Goal: Navigation & Orientation: Find specific page/section

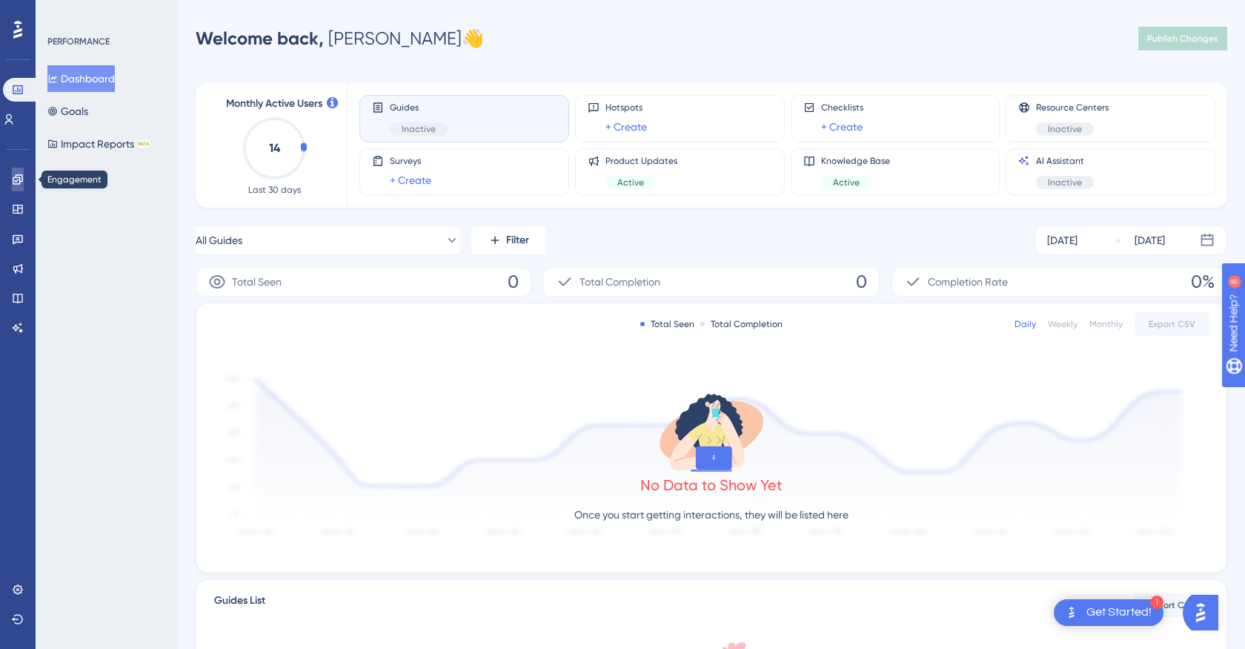
click at [21, 173] on link at bounding box center [18, 180] width 12 height 24
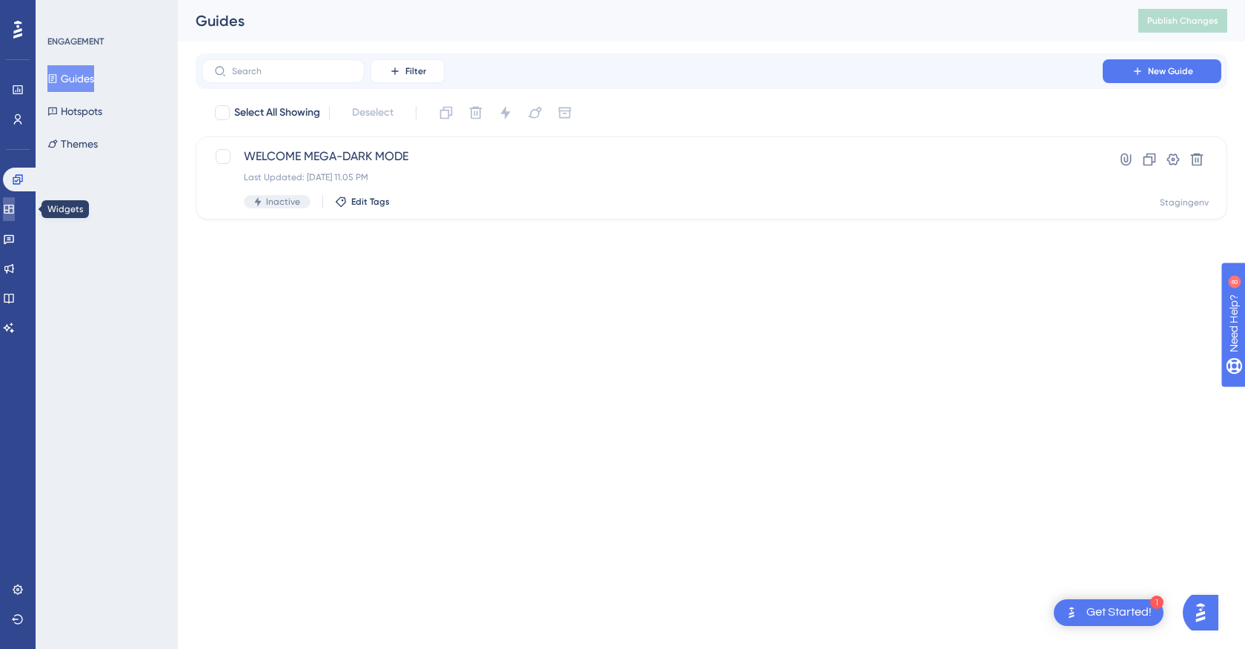
click at [15, 219] on link at bounding box center [9, 209] width 12 height 24
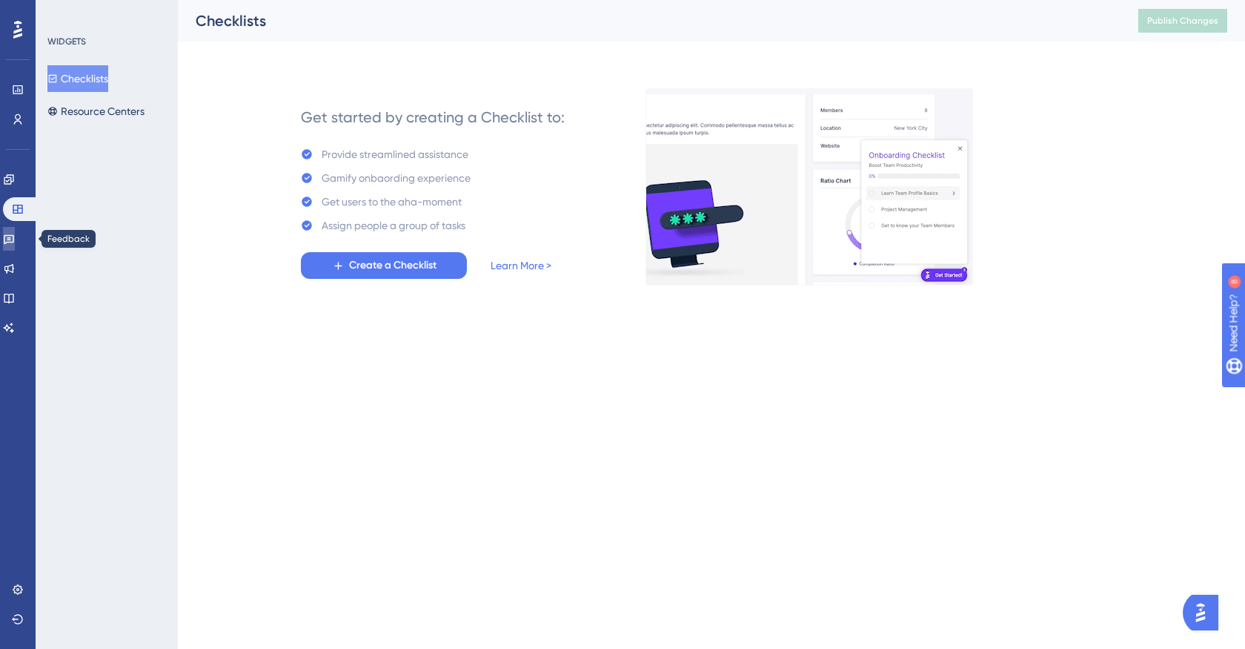
click at [15, 245] on link at bounding box center [9, 239] width 12 height 24
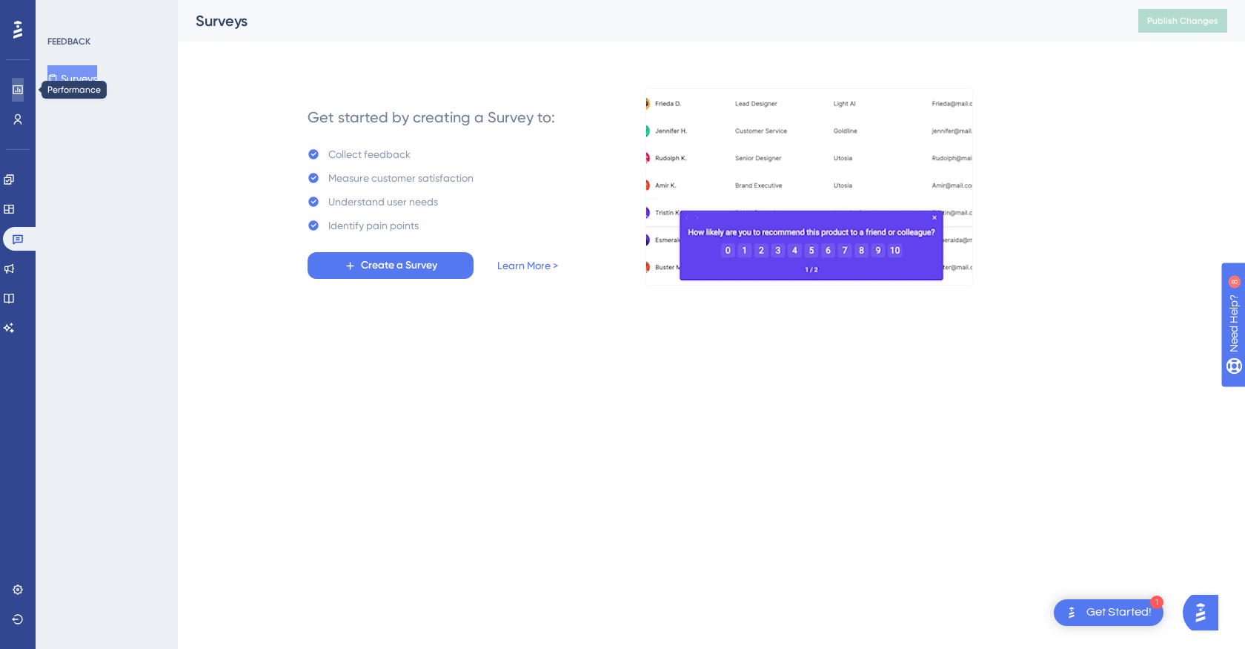
click at [13, 98] on link at bounding box center [18, 90] width 12 height 24
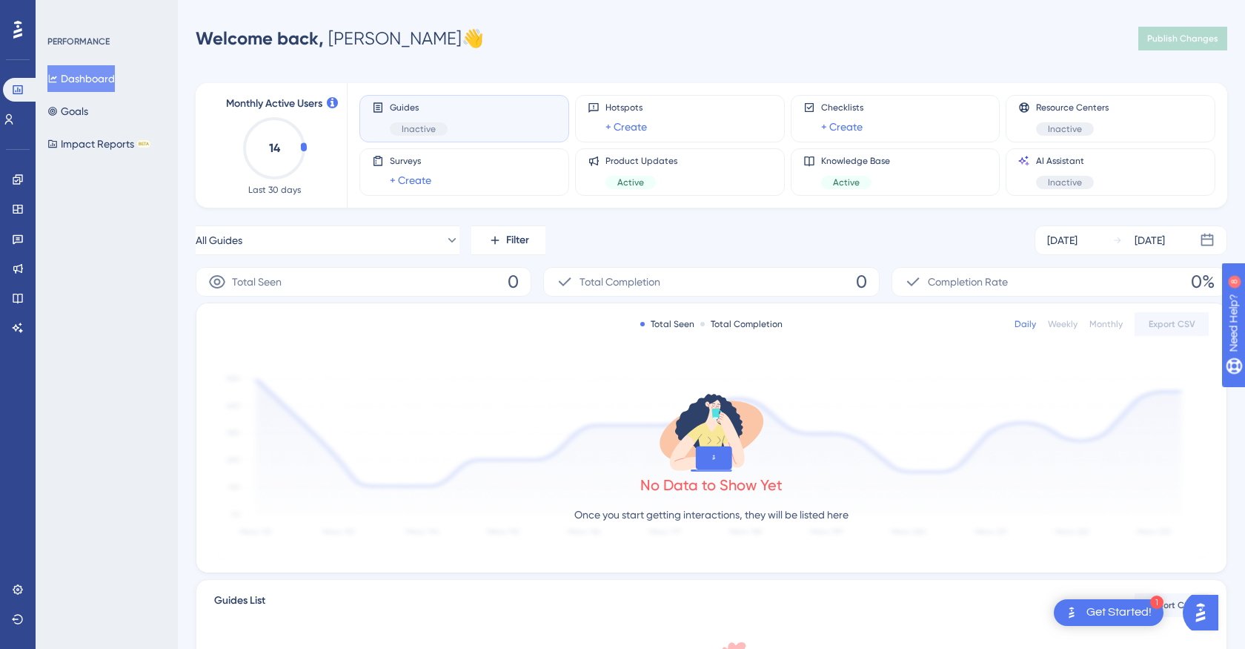
click at [1133, 609] on div "Get Started!" at bounding box center [1119, 612] width 65 height 16
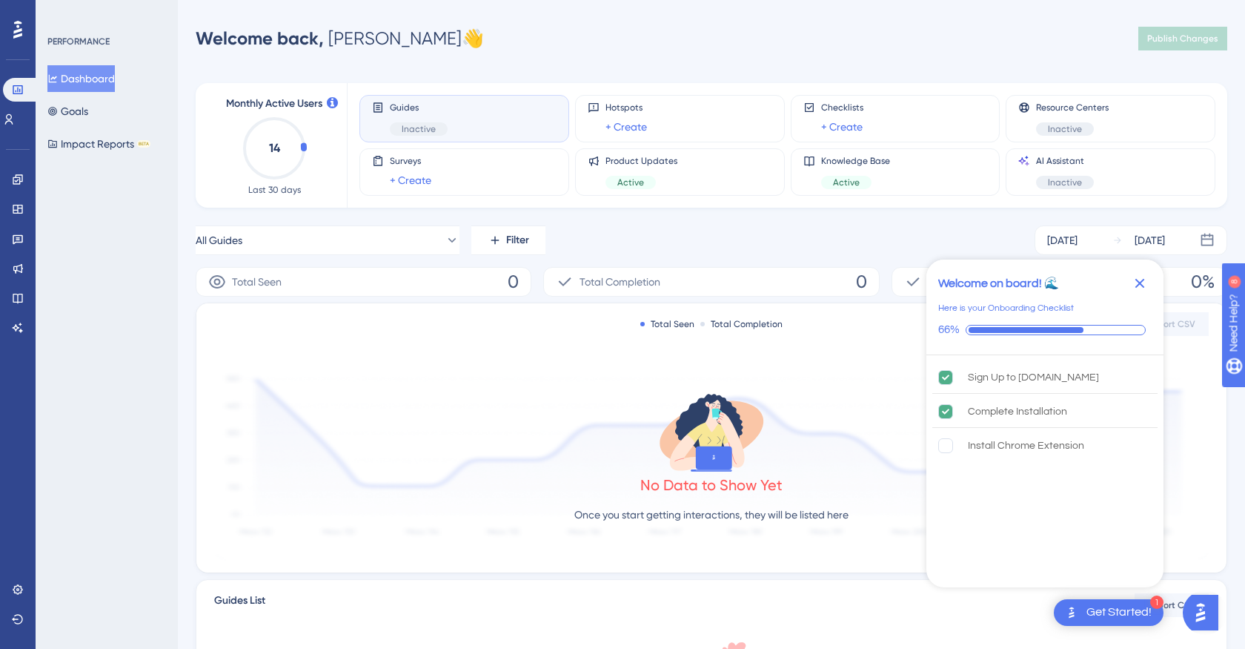
click at [1140, 280] on icon "Close Checklist" at bounding box center [1140, 283] width 18 height 18
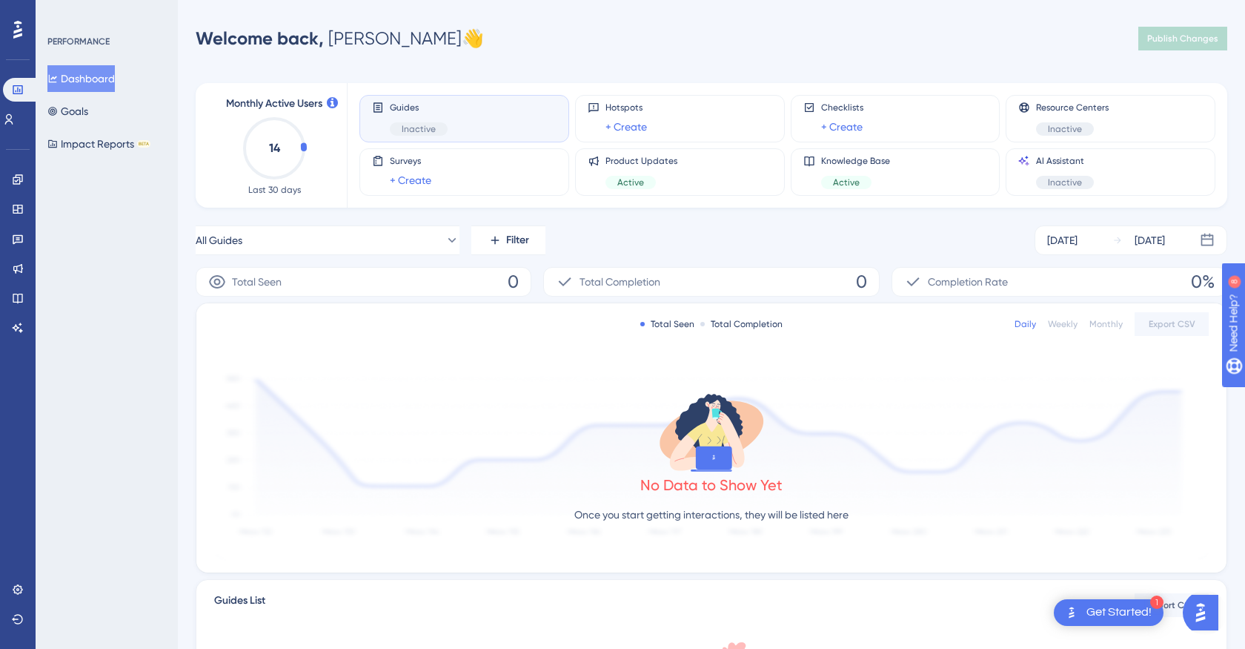
click at [907, 235] on div "All Guides Filter [DATE] [DATE]" at bounding box center [712, 240] width 1032 height 30
click at [15, 122] on link at bounding box center [9, 119] width 12 height 24
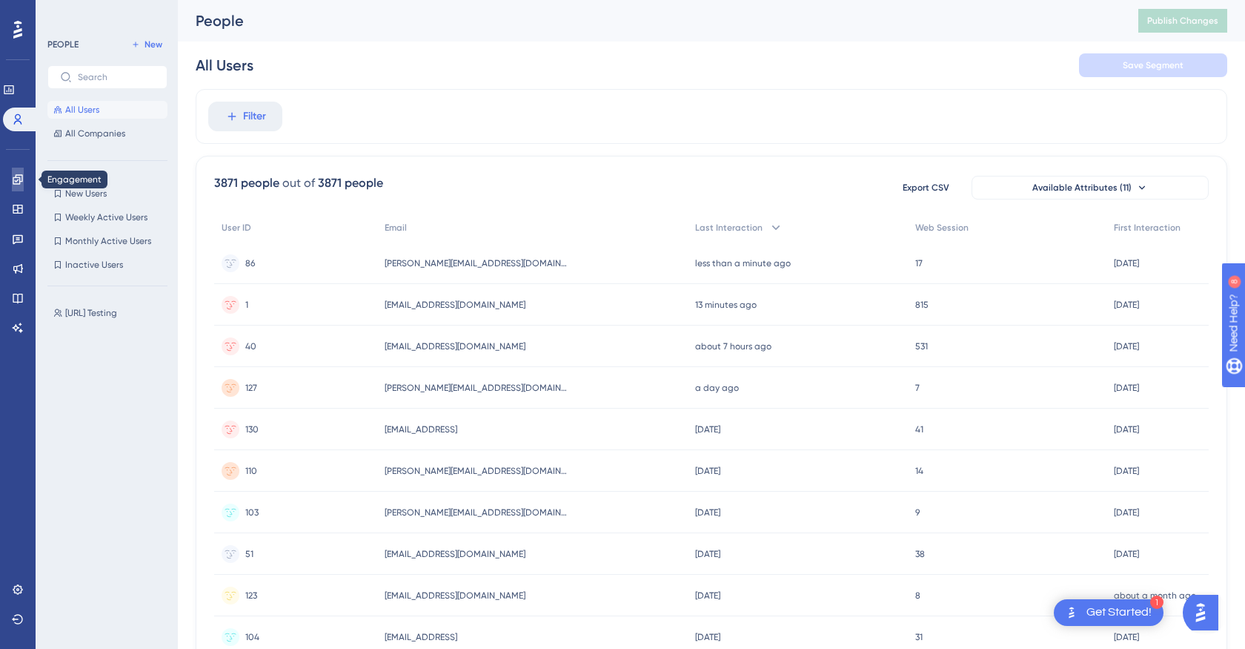
click at [12, 178] on icon at bounding box center [18, 179] width 12 height 12
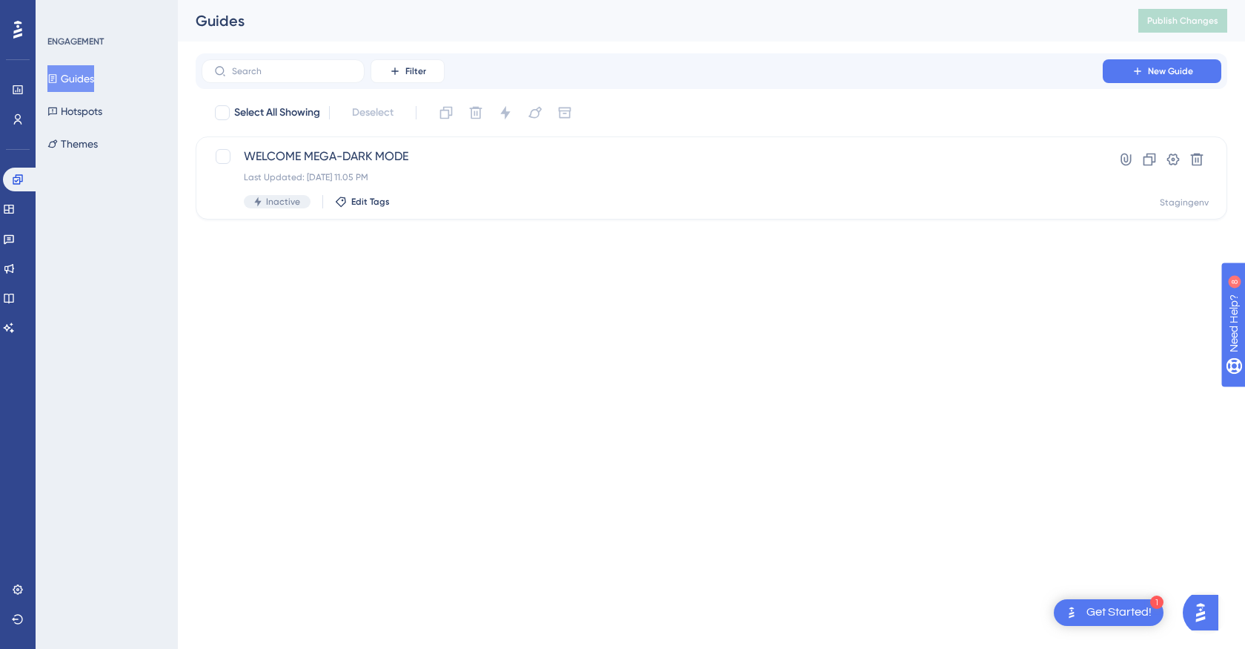
click at [13, 19] on div at bounding box center [18, 30] width 24 height 24
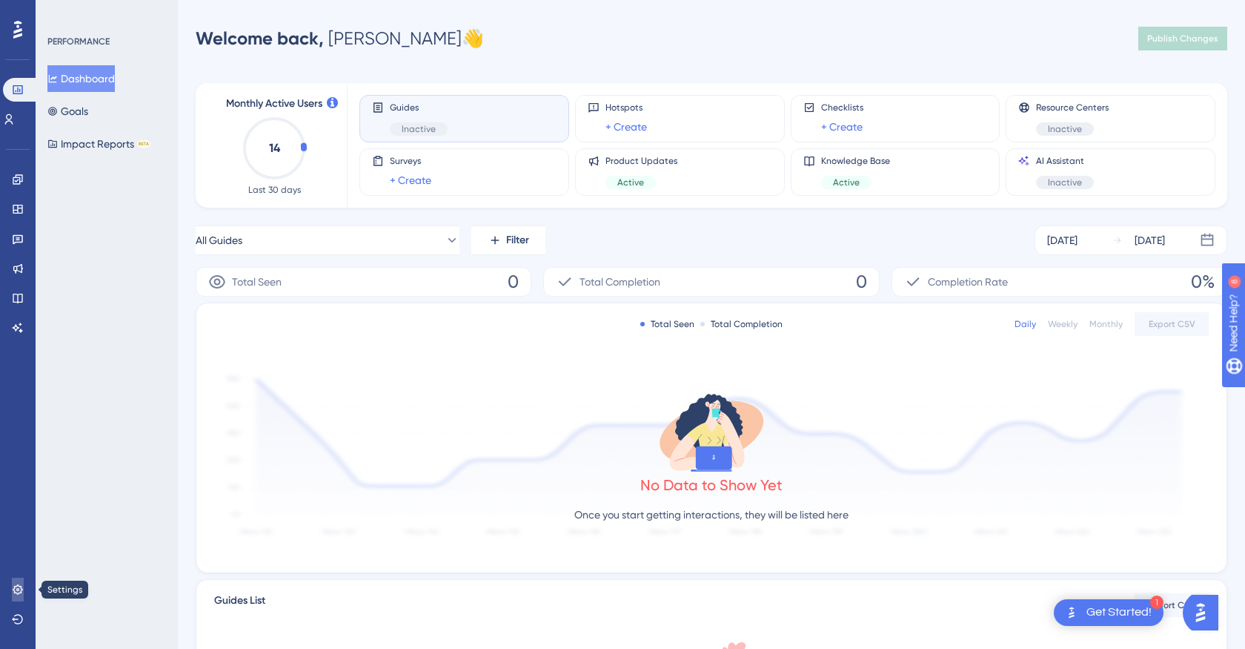
click at [13, 586] on icon at bounding box center [18, 589] width 12 height 12
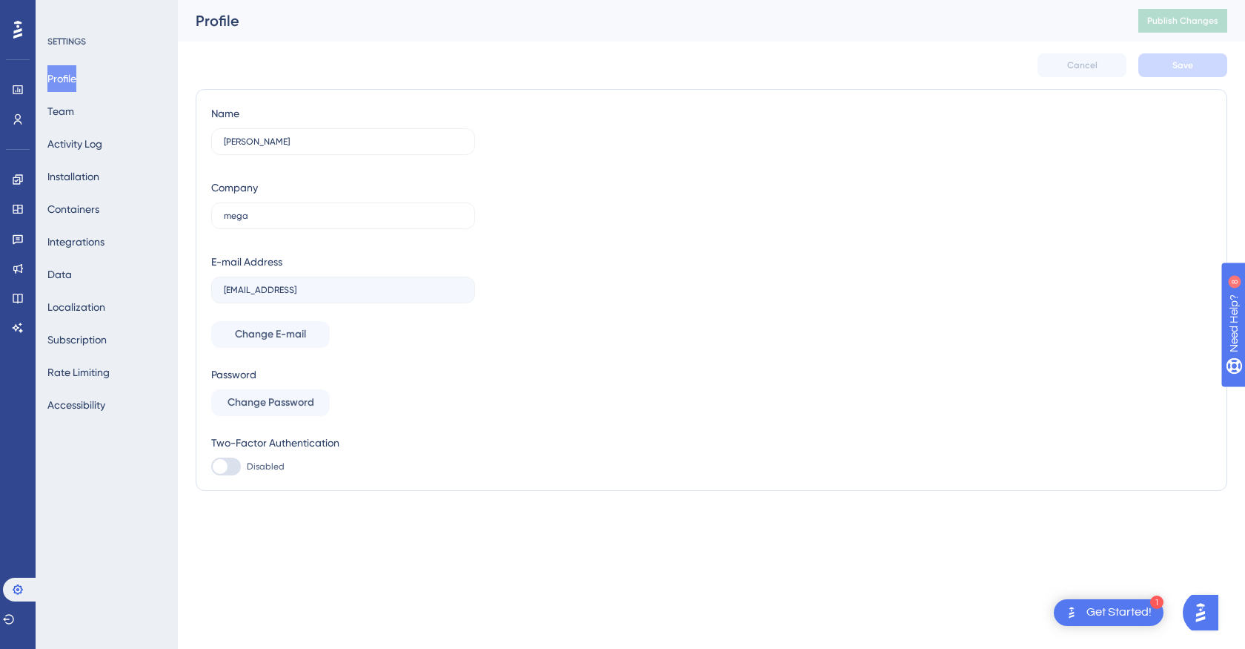
click at [123, 483] on div "SETTINGS Profile Team Activity Log Installation Containers Integrations Data Lo…" at bounding box center [107, 324] width 142 height 649
click at [17, 297] on icon at bounding box center [18, 299] width 10 height 10
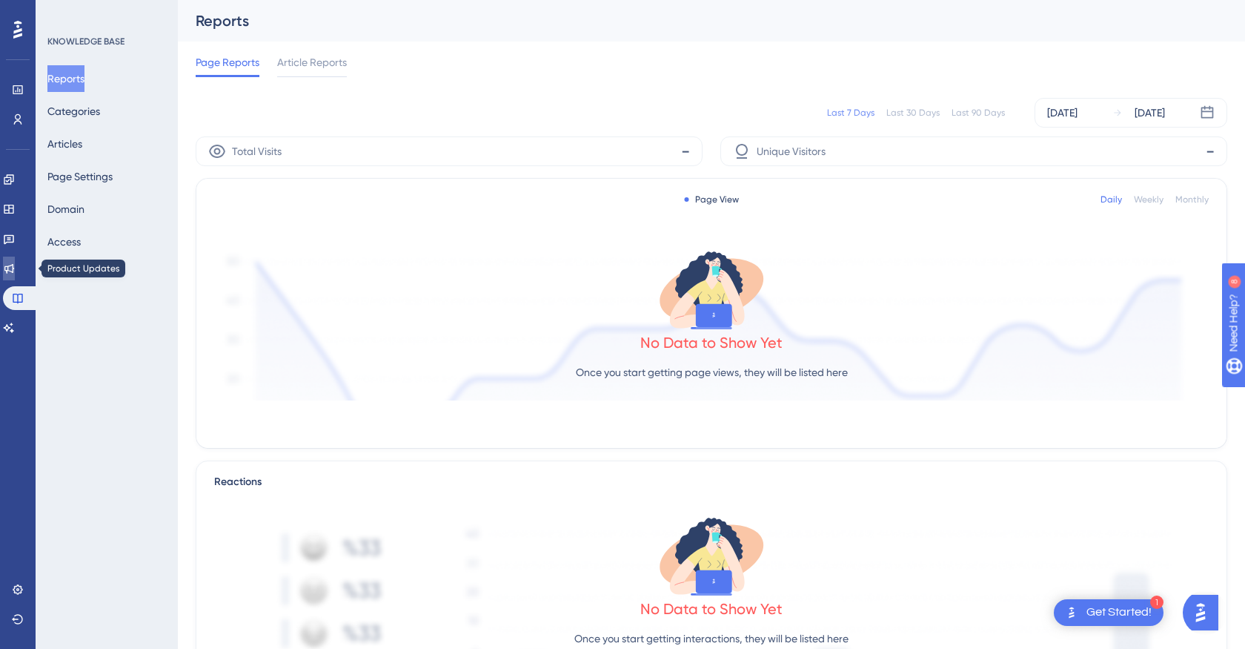
click at [15, 264] on icon at bounding box center [9, 268] width 12 height 12
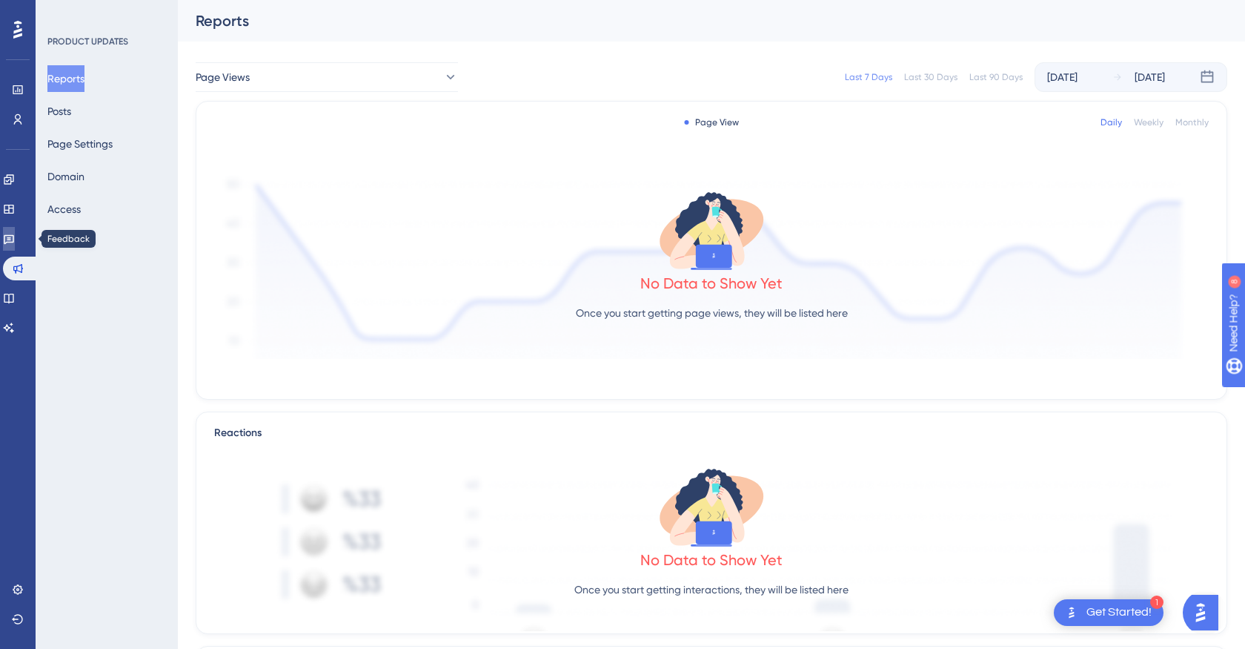
click at [14, 235] on icon at bounding box center [9, 240] width 10 height 10
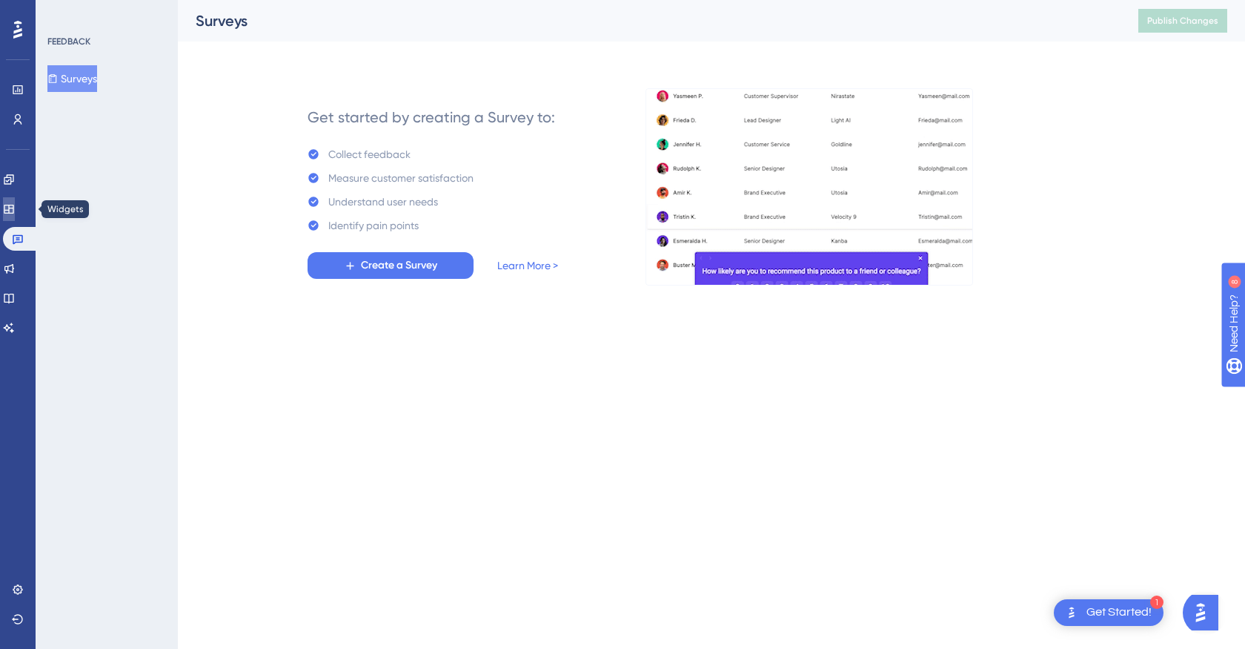
click at [15, 211] on icon at bounding box center [9, 209] width 12 height 12
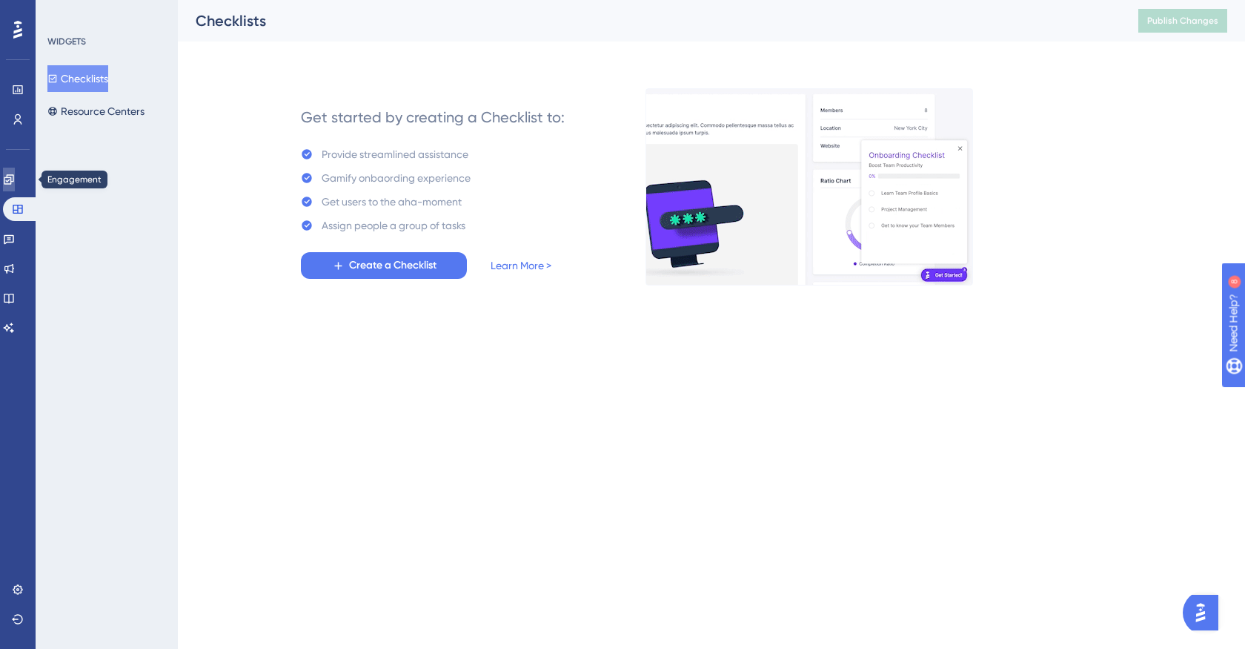
click at [13, 183] on icon at bounding box center [9, 179] width 10 height 10
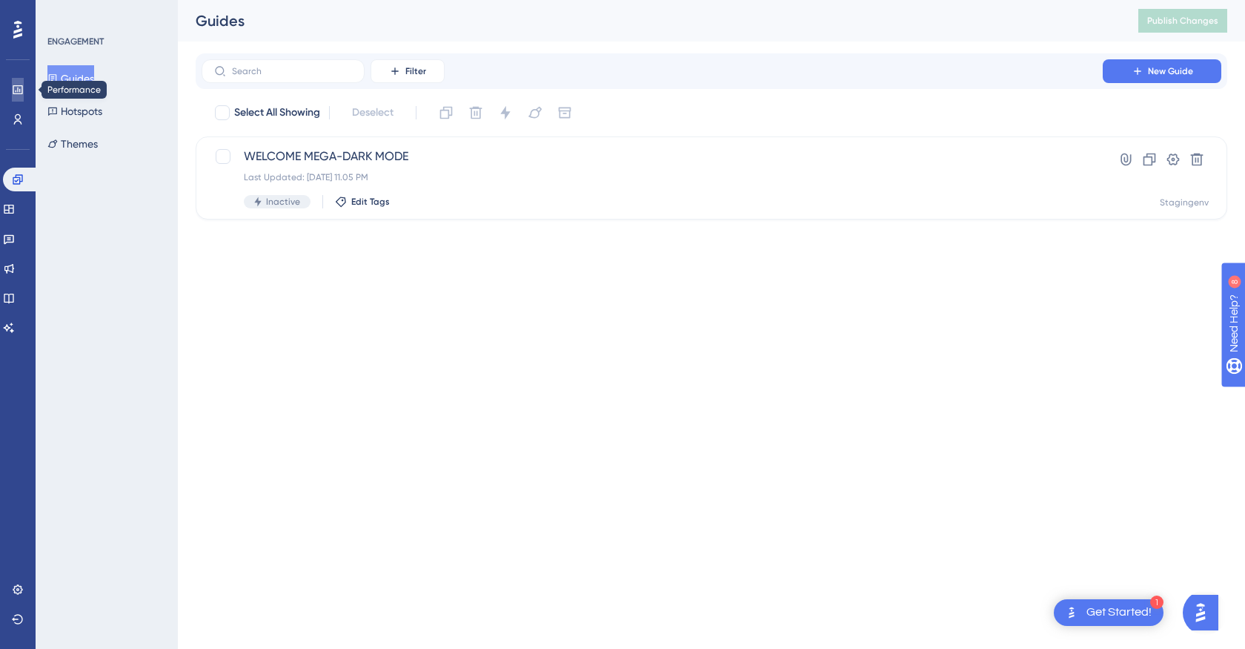
click at [22, 91] on icon at bounding box center [18, 89] width 10 height 9
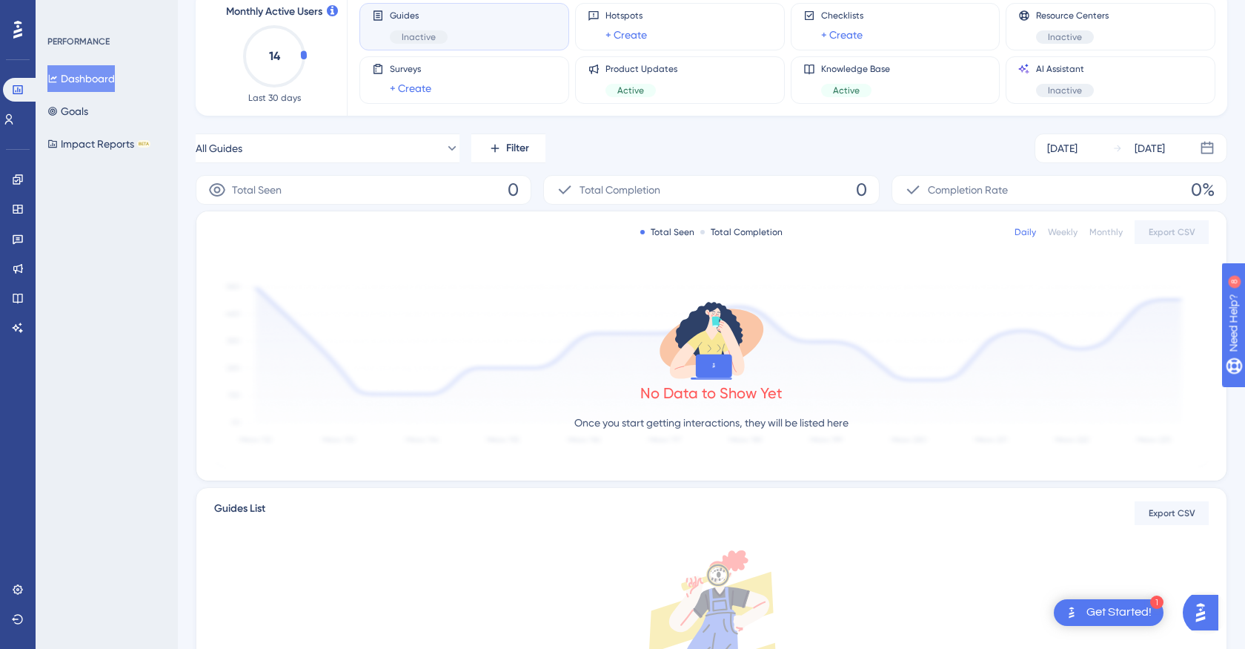
scroll to position [107, 0]
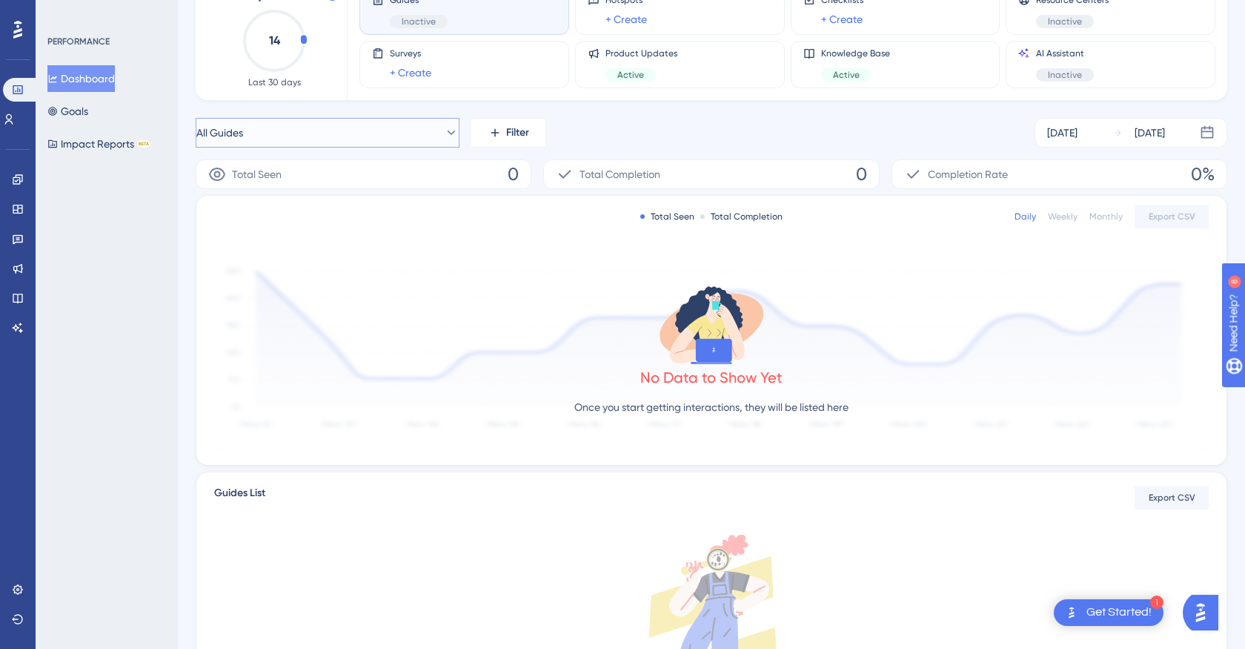
click at [341, 129] on button "All Guides" at bounding box center [328, 133] width 264 height 30
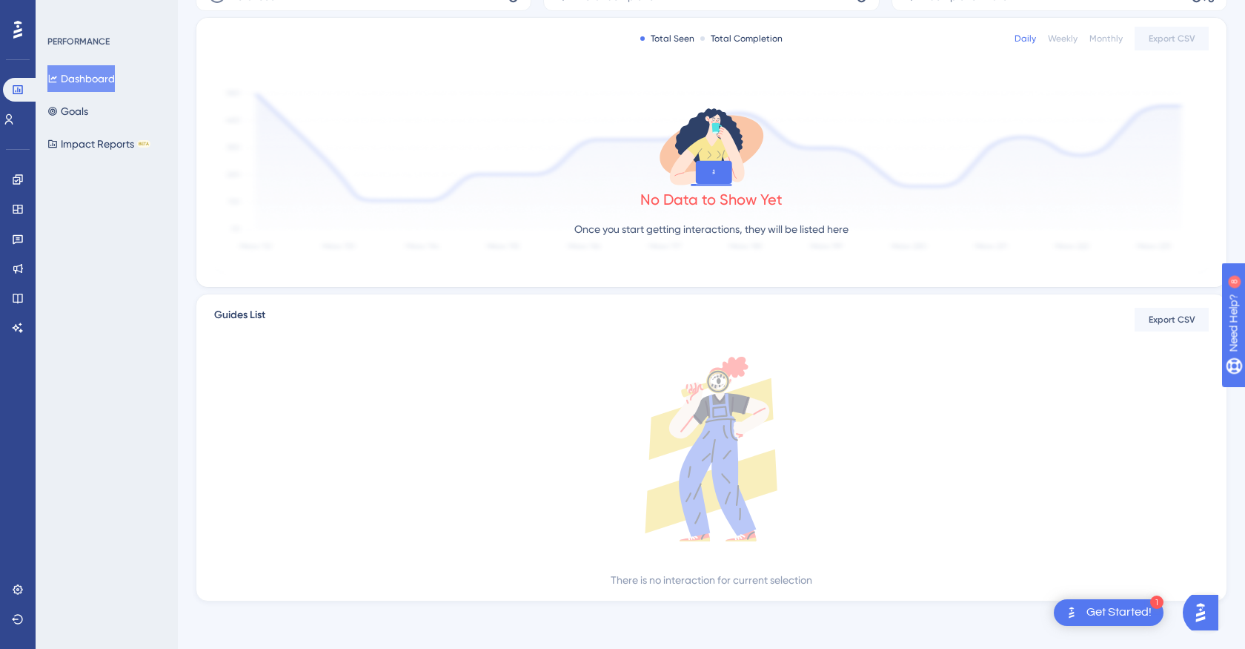
scroll to position [0, 0]
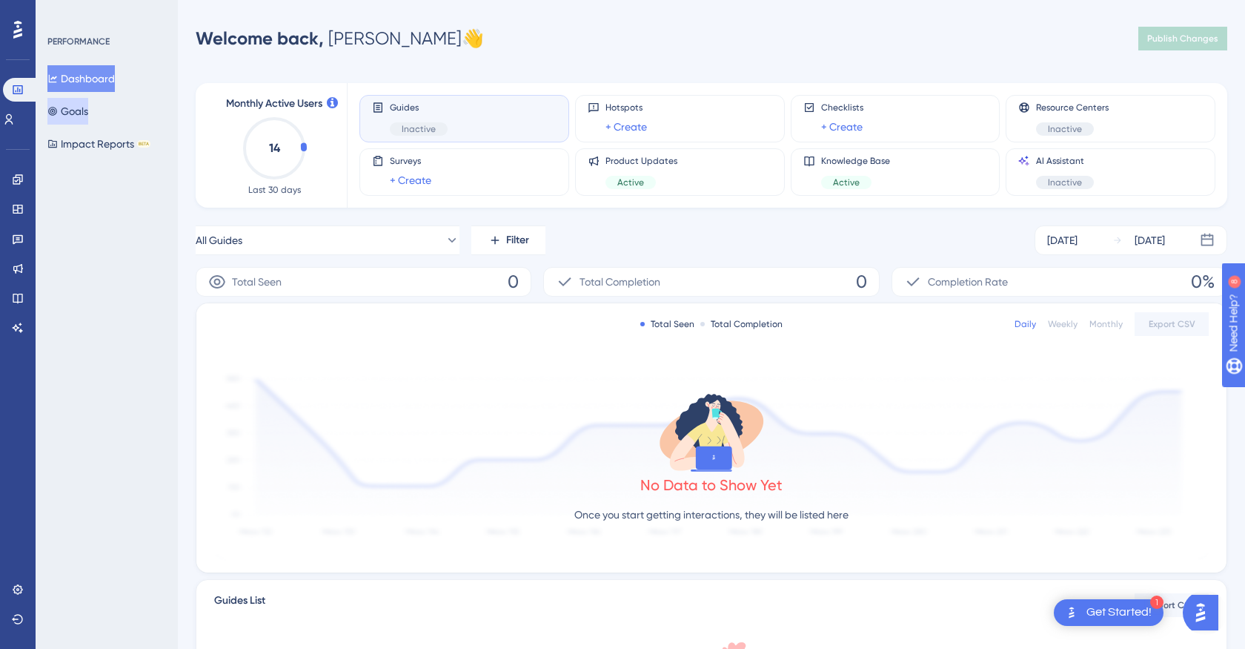
click at [88, 109] on button "Goals" at bounding box center [67, 111] width 41 height 27
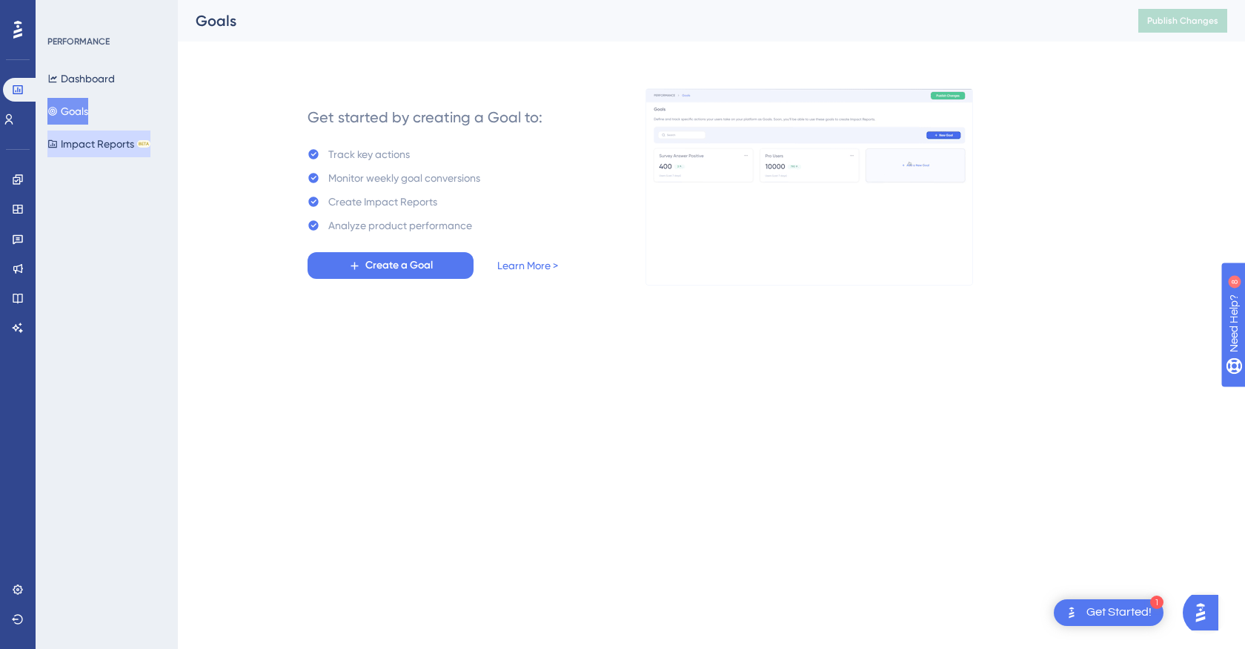
click at [106, 143] on button "Impact Reports BETA" at bounding box center [98, 143] width 103 height 27
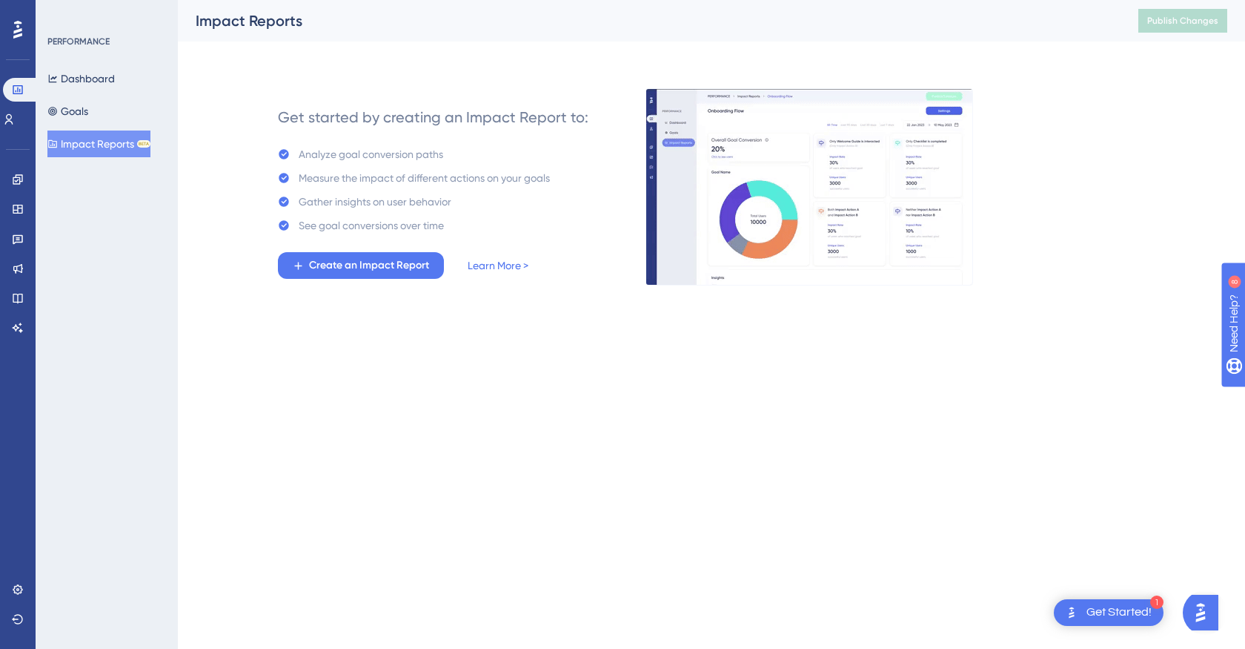
click at [15, 25] on icon at bounding box center [17, 29] width 9 height 19
